Goal: Information Seeking & Learning: Learn about a topic

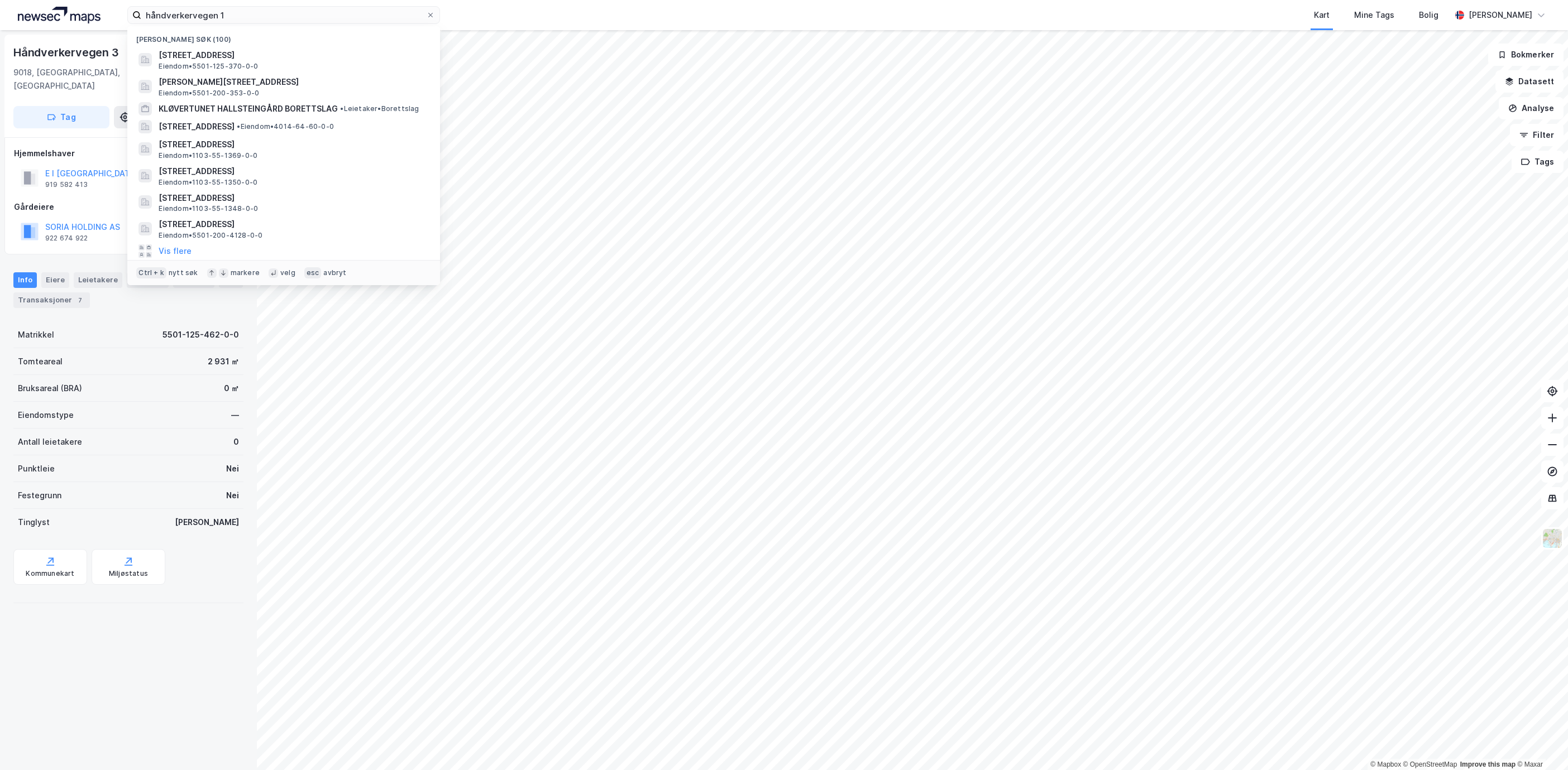
click at [0, 21] on html "håndverkervegen 1 Nylige søk (100) [STREET_ADDRESS] Eiendom • 5501-125-370-0-0 …" at bounding box center [784, 385] width 1568 height 770
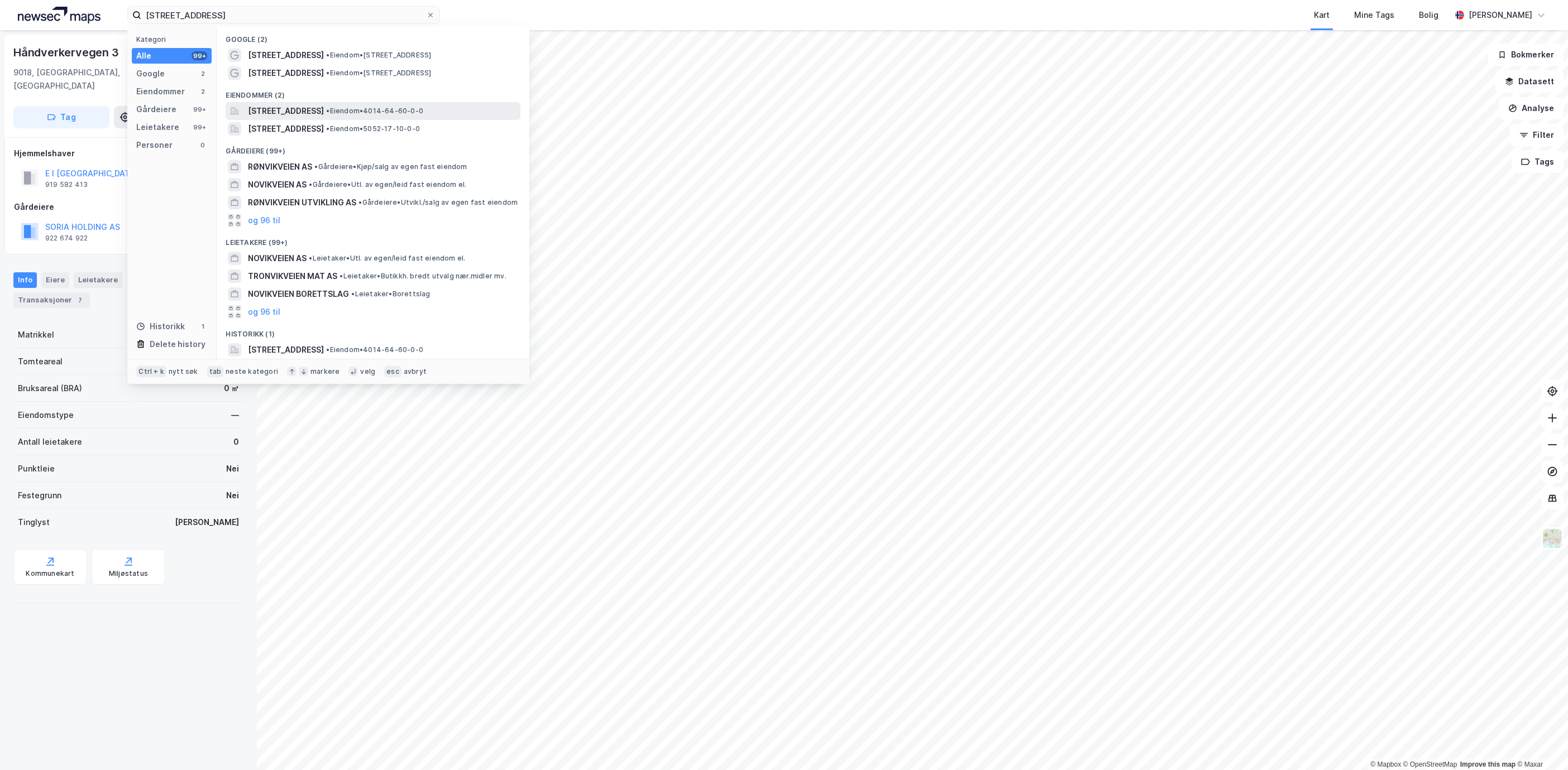
type input "[STREET_ADDRESS]"
click at [355, 102] on div "[STREET_ADDRESS] • Eiendom • 4014-64-60-0-0" at bounding box center [373, 111] width 295 height 18
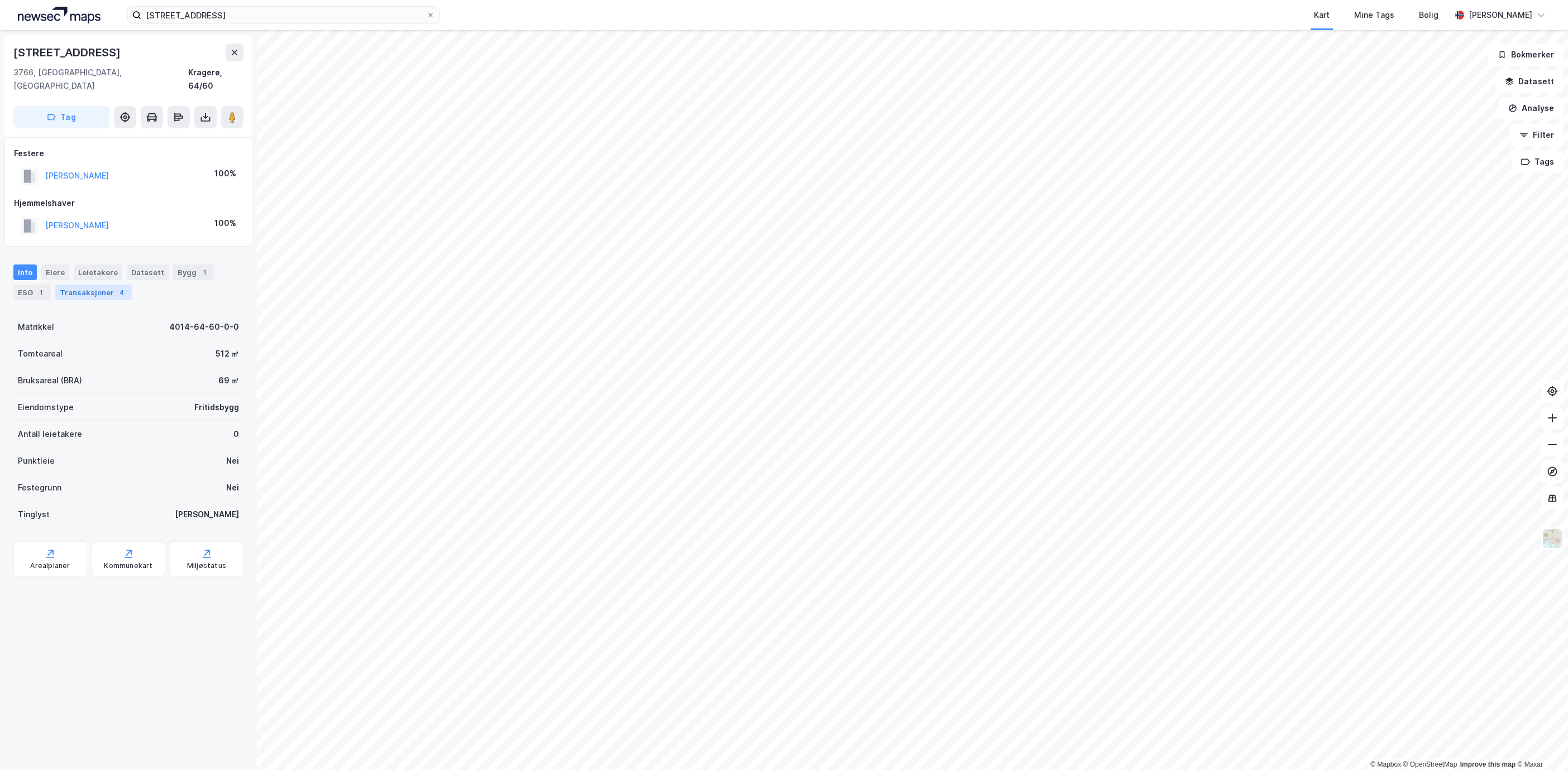
click at [104, 284] on div "Transaksjoner 4" at bounding box center [94, 292] width 77 height 16
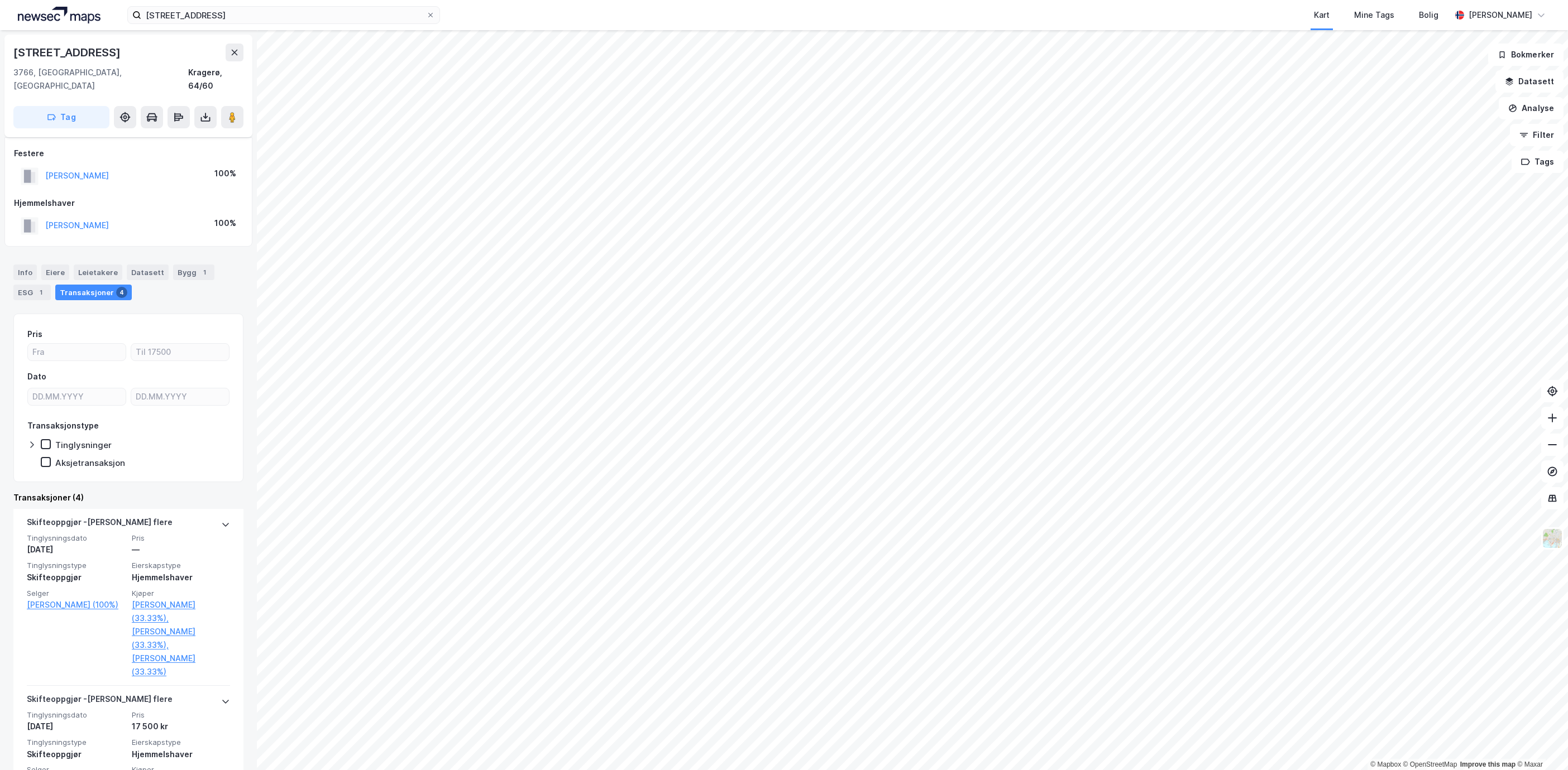
scroll to position [326, 0]
